Goal: Transaction & Acquisition: Purchase product/service

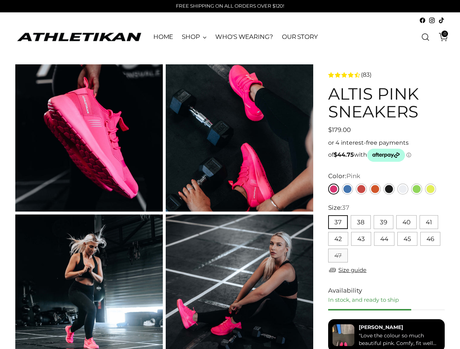
click at [337, 223] on button "37" at bounding box center [338, 222] width 20 height 14
click at [360, 223] on button "38" at bounding box center [360, 222] width 20 height 14
click at [383, 223] on button "39" at bounding box center [383, 222] width 20 height 14
click at [406, 223] on button "40" at bounding box center [406, 222] width 20 height 14
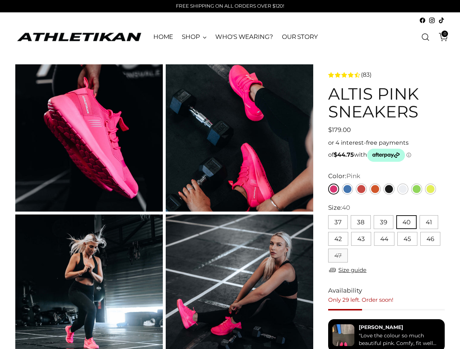
click at [428, 223] on button "41" at bounding box center [428, 222] width 19 height 14
